Goal: Find specific page/section: Find specific page/section

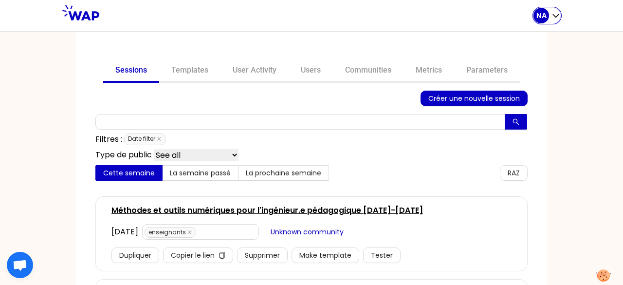
click at [542, 15] on p "NA" at bounding box center [542, 16] width 10 height 10
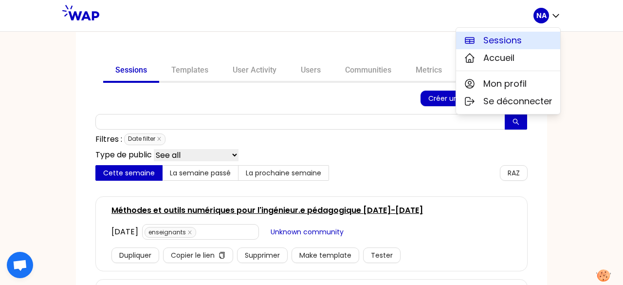
click at [509, 38] on span "Sessions" at bounding box center [503, 41] width 38 height 14
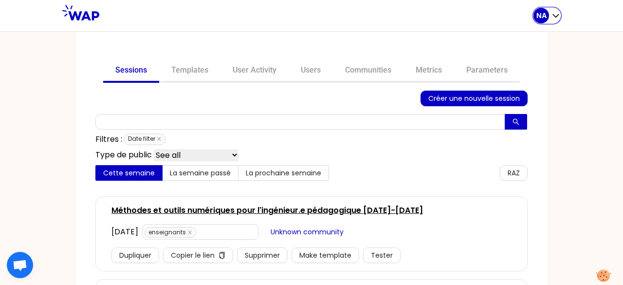
click at [541, 13] on p "NA" at bounding box center [542, 16] width 10 height 10
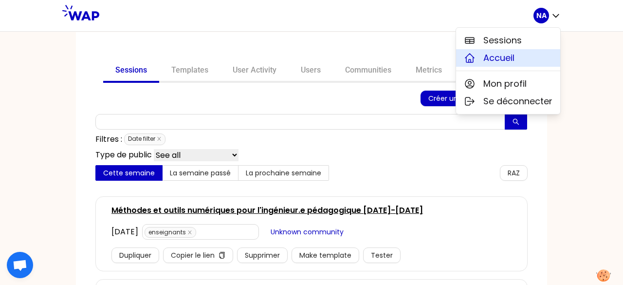
click at [526, 57] on button "Accueil" at bounding box center [508, 58] width 104 height 18
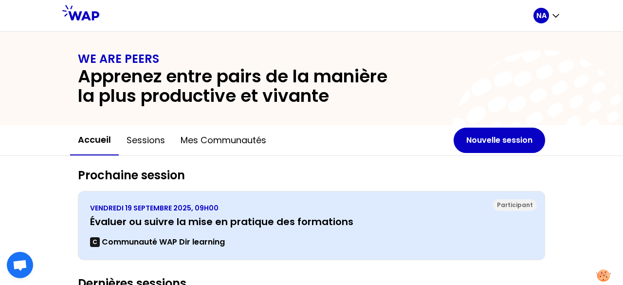
click at [242, 217] on h3 "Évaluer ou suivre la mise en pratique des formations" at bounding box center [311, 222] width 443 height 14
